Goal: Find specific page/section: Find specific page/section

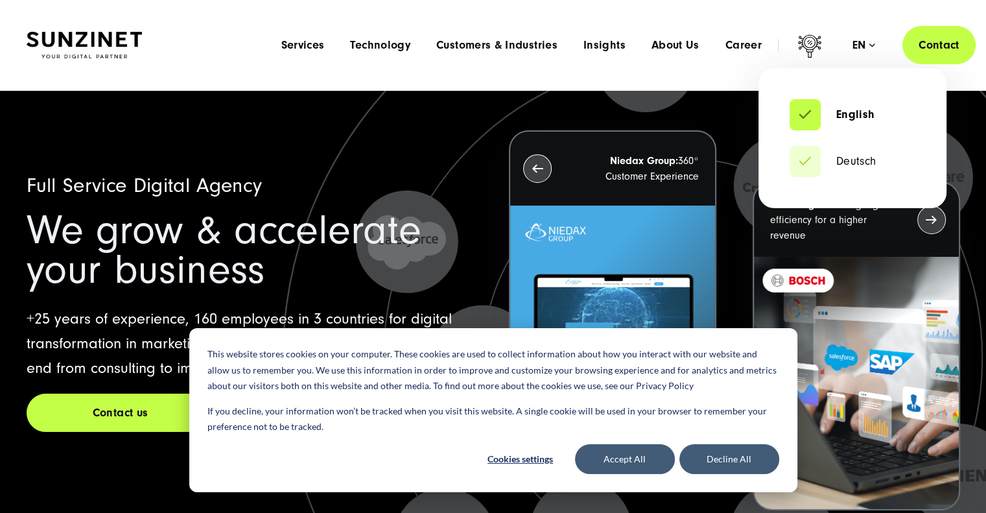
click at [871, 43] on div "en" at bounding box center [864, 45] width 23 height 13
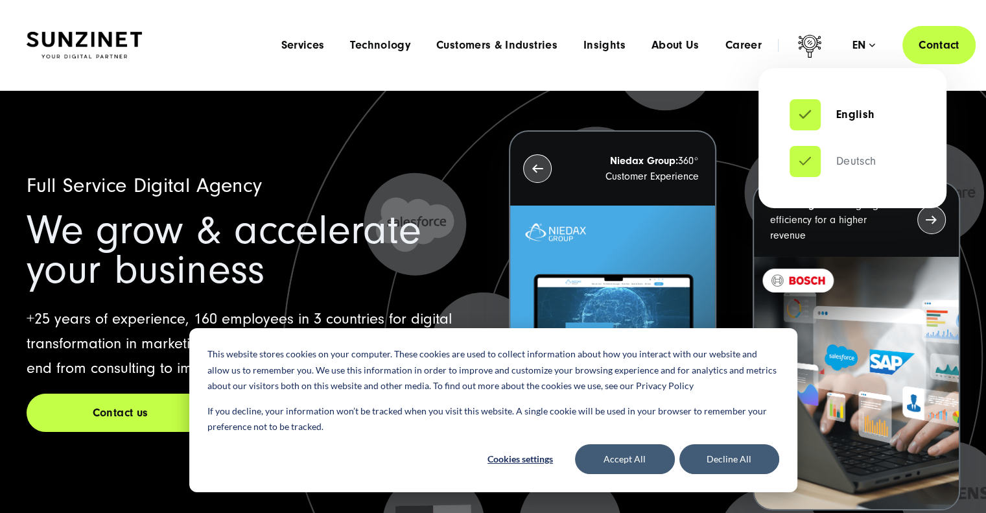
click at [858, 162] on link "Deutsch" at bounding box center [833, 161] width 87 height 13
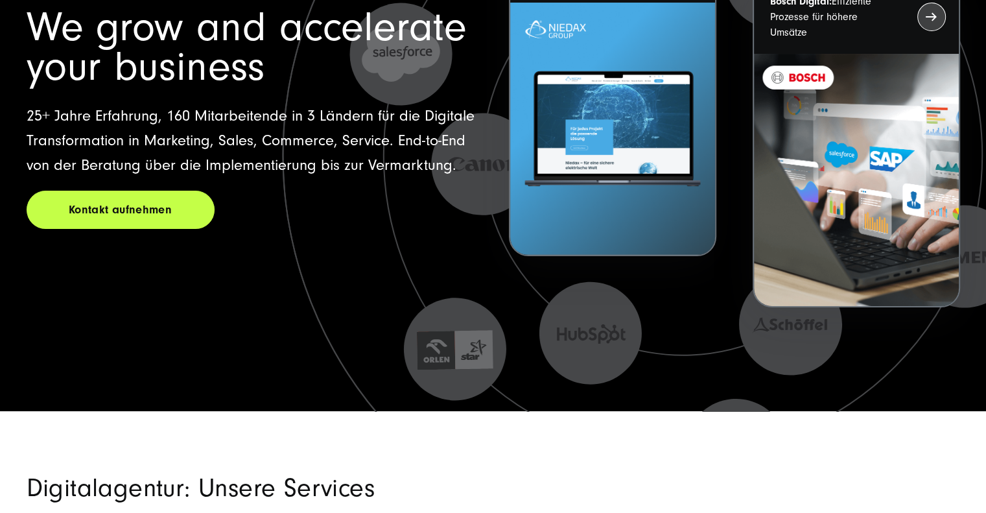
scroll to position [259, 0]
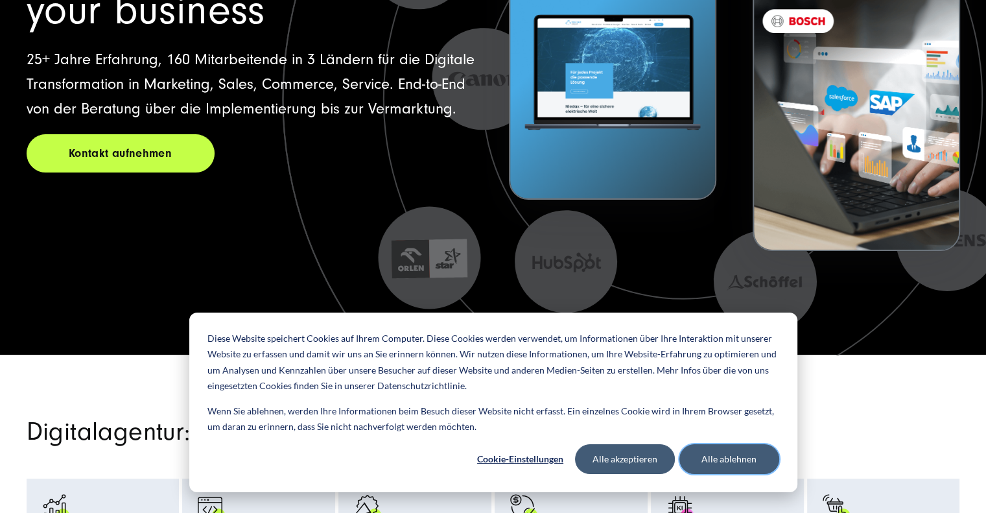
click at [748, 458] on button "Alle ablehnen" at bounding box center [729, 459] width 100 height 30
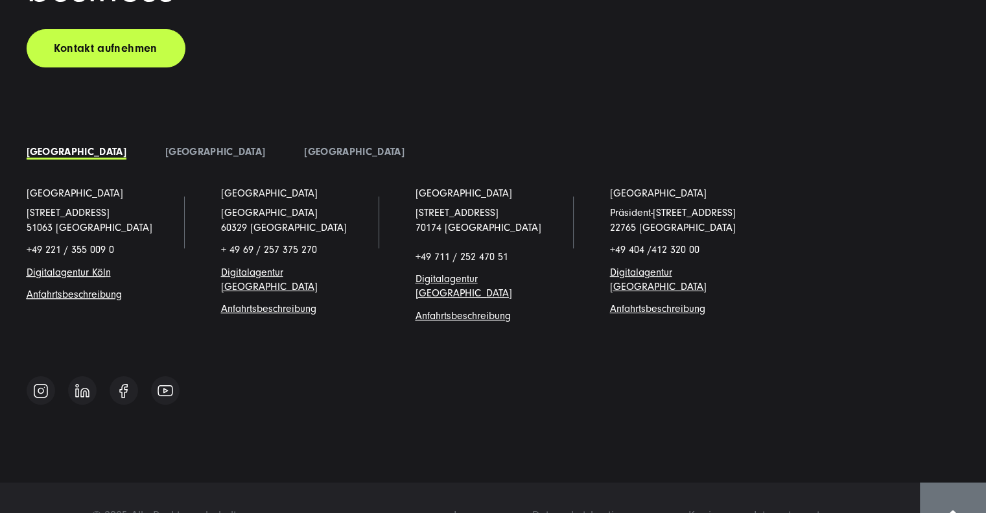
scroll to position [10098, 0]
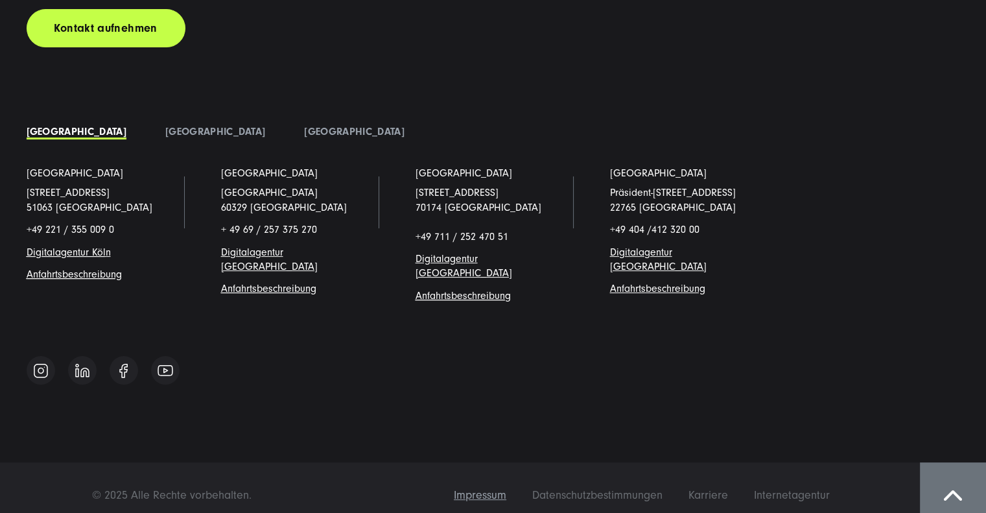
click at [484, 488] on span "Impressum" at bounding box center [480, 495] width 53 height 14
